Goal: Transaction & Acquisition: Book appointment/travel/reservation

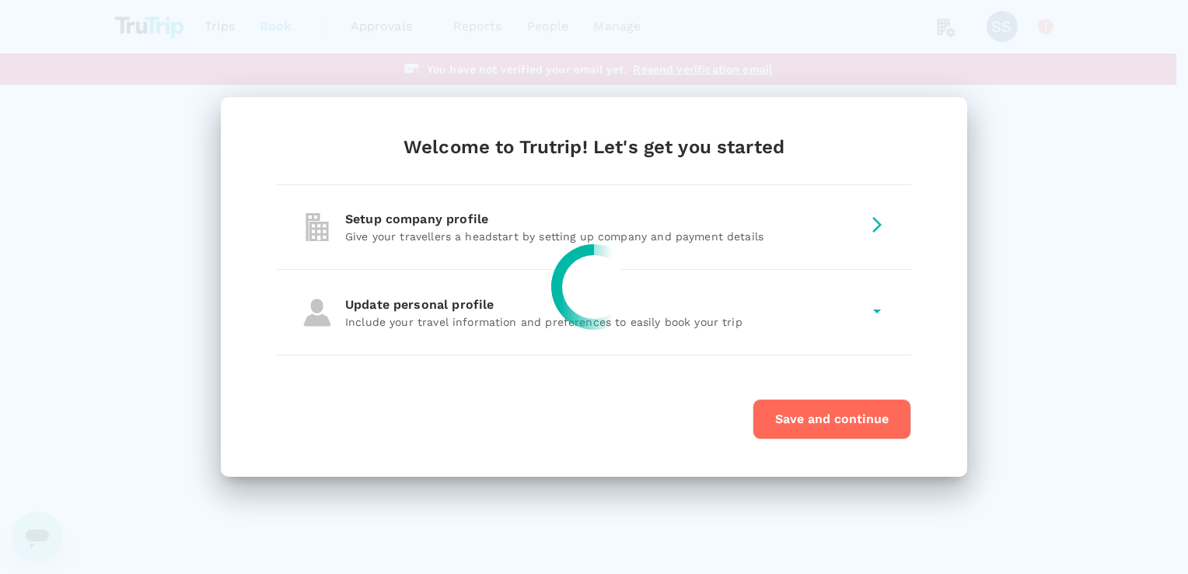
click at [787, 418] on div at bounding box center [594, 287] width 1188 height 574
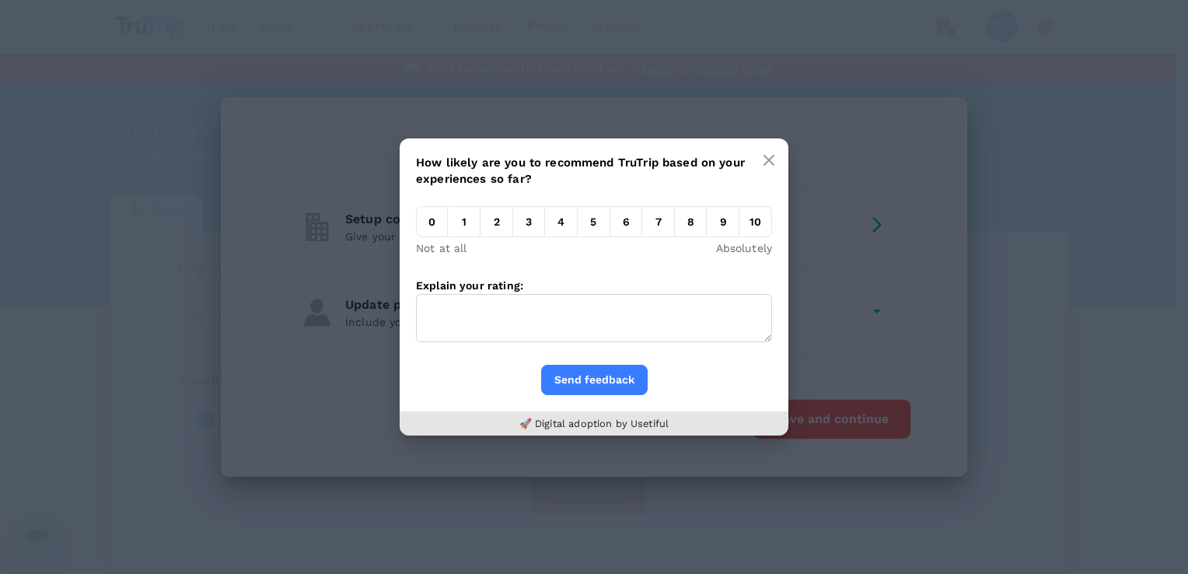
click at [763, 163] on icon "button" at bounding box center [768, 160] width 12 height 12
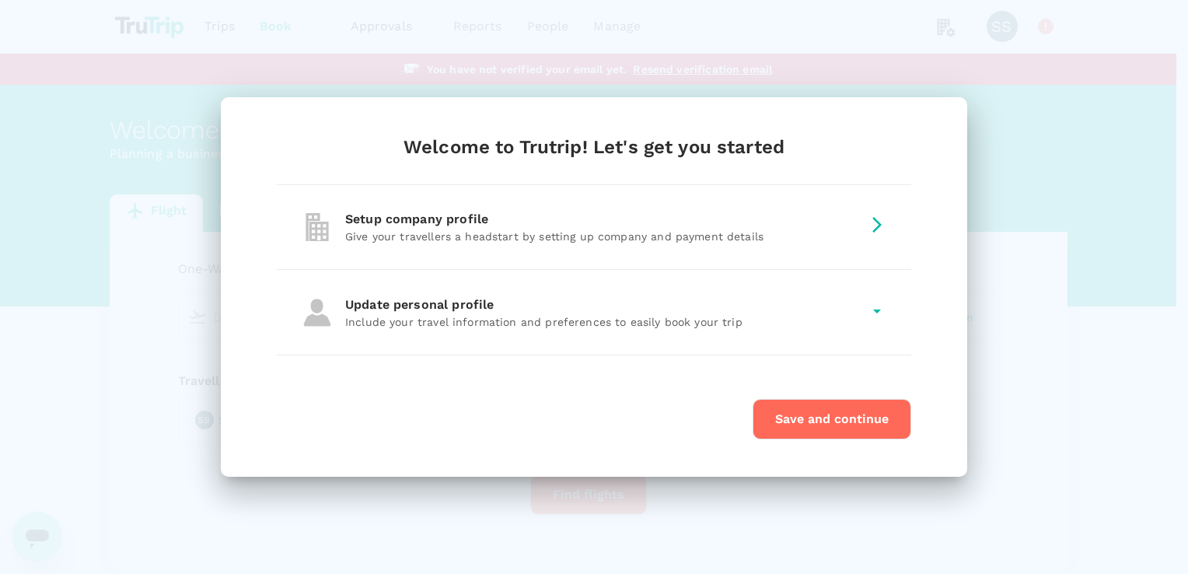
click at [805, 424] on button "Save and continue" at bounding box center [831, 419] width 159 height 40
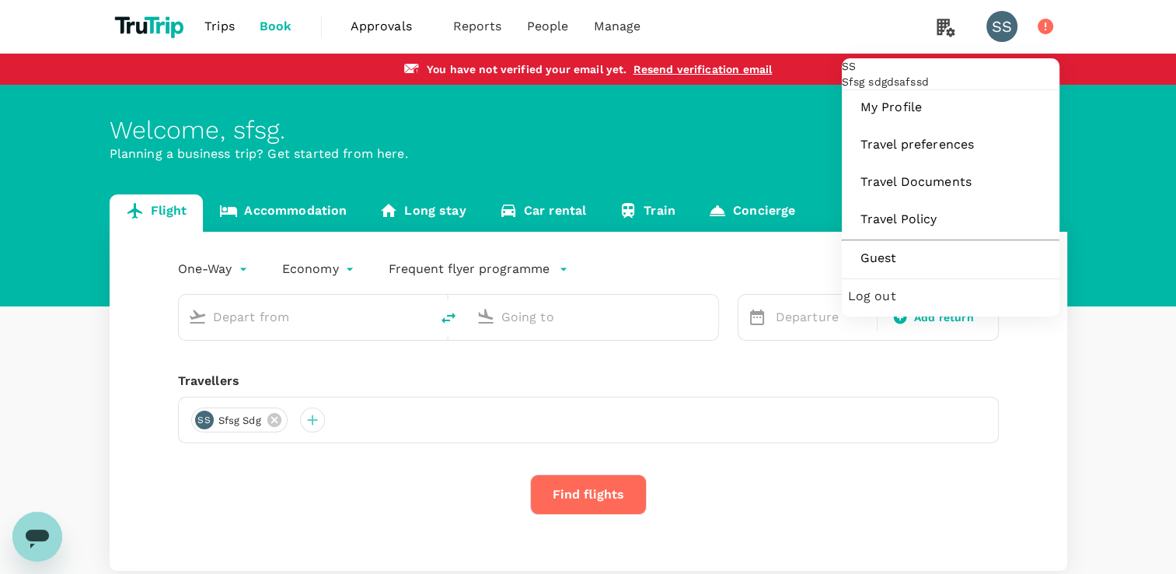
click at [888, 117] on span "My Profile" at bounding box center [950, 107] width 180 height 19
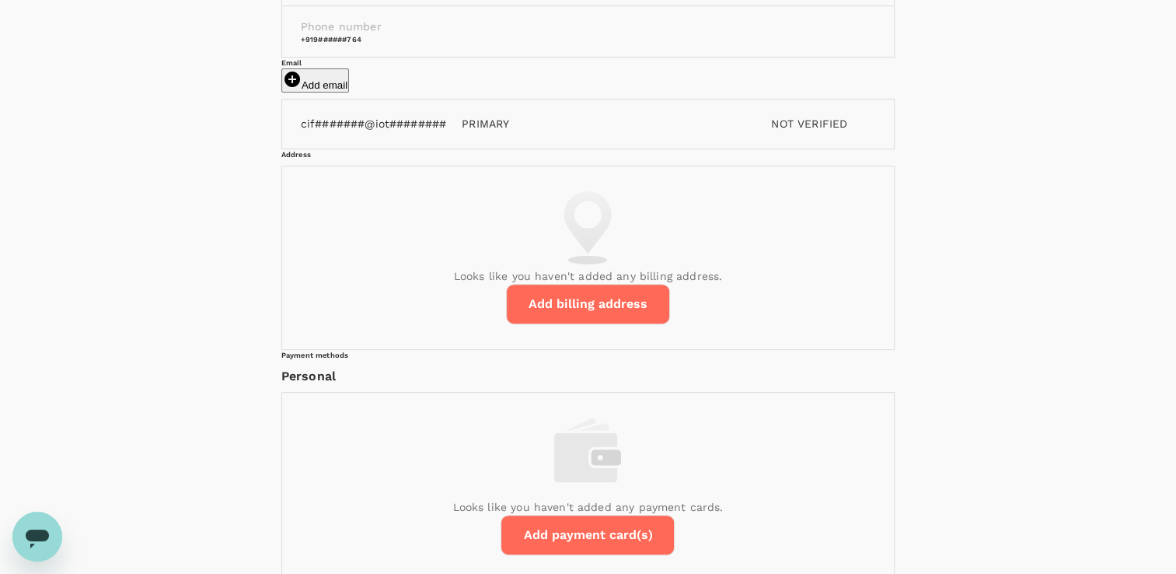
scroll to position [389, 0]
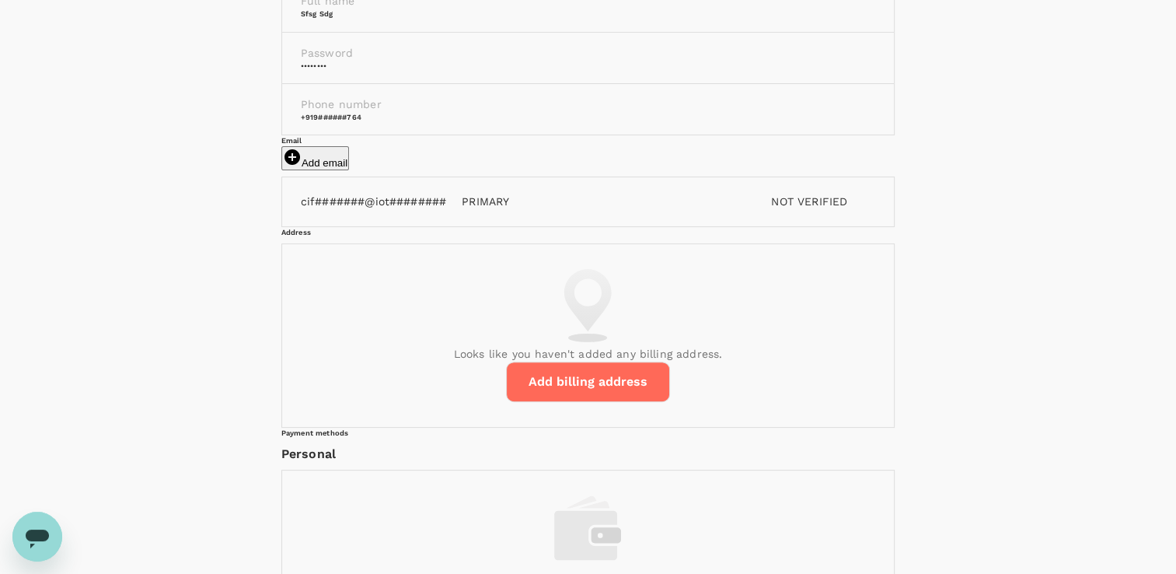
click at [349, 170] on button "Add email" at bounding box center [315, 158] width 68 height 24
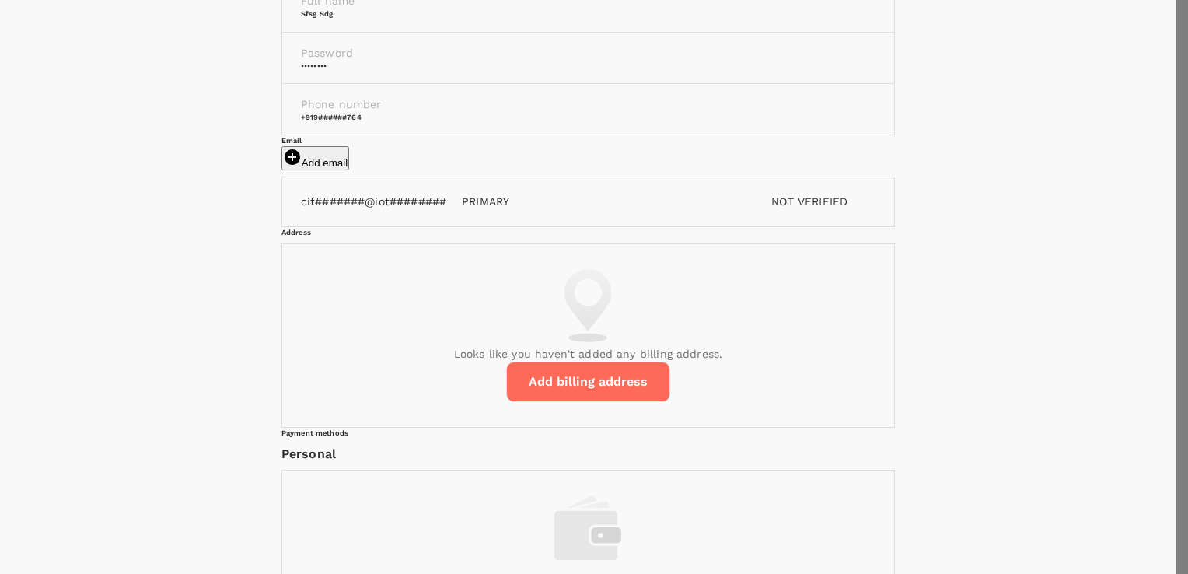
click at [591, 298] on div at bounding box center [594, 287] width 1188 height 574
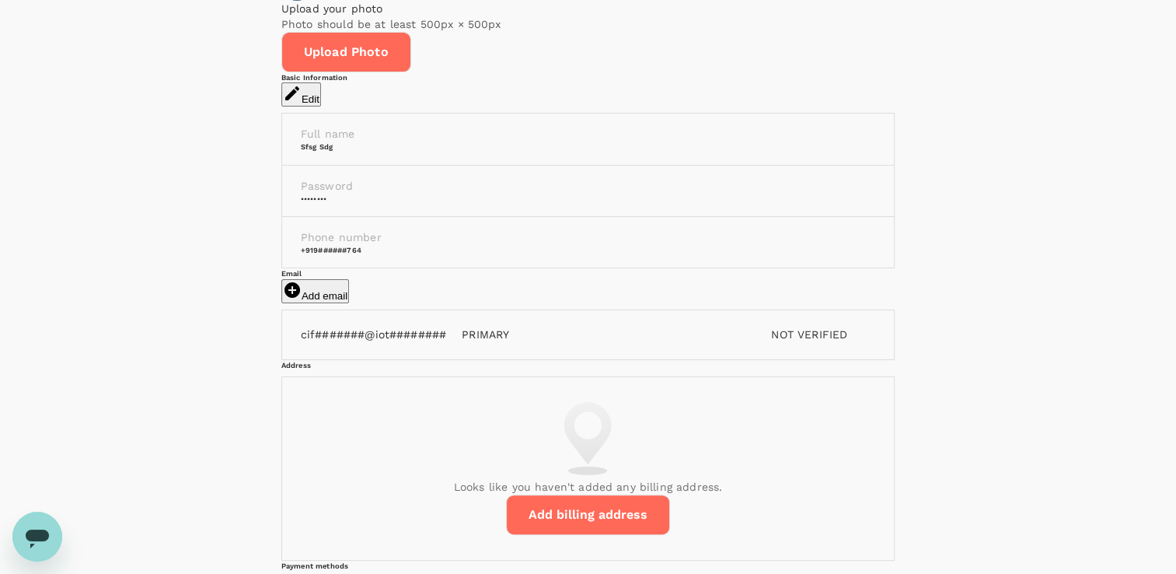
scroll to position [0, 0]
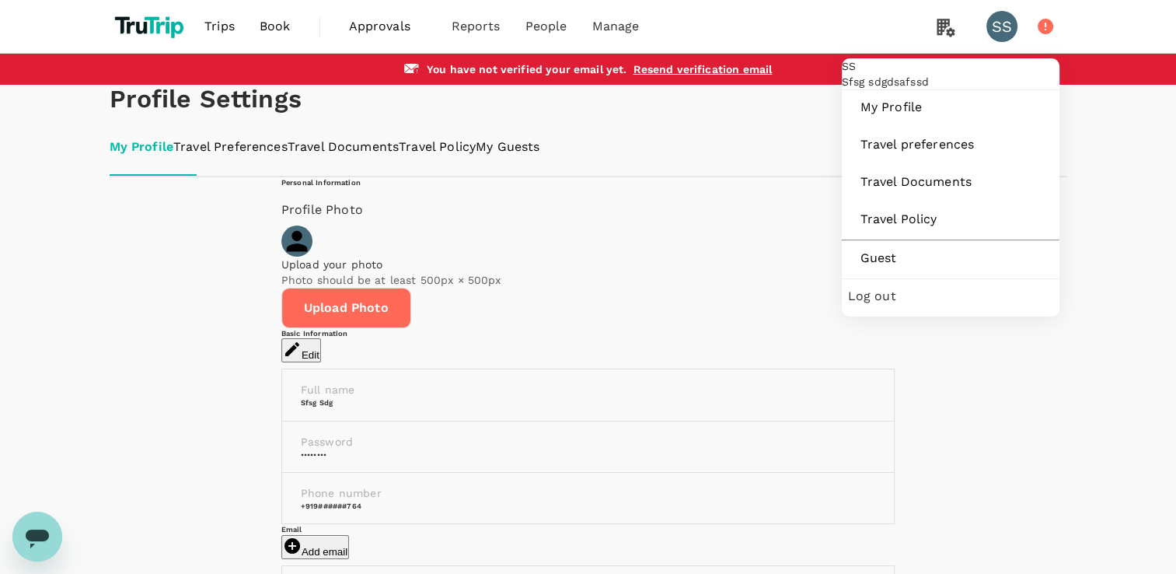
click at [1006, 30] on div "SS" at bounding box center [1001, 26] width 31 height 31
click at [896, 305] on span "Log out" at bounding box center [950, 296] width 205 height 19
click at [893, 305] on span "Log out" at bounding box center [950, 296] width 205 height 19
